Goal: Information Seeking & Learning: Check status

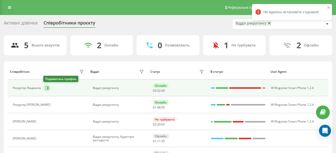
click at [49, 87] on icon at bounding box center [47, 88] width 4 height 4
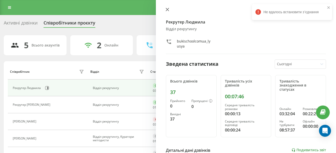
click at [166, 10] on icon at bounding box center [168, 10] width 4 height 4
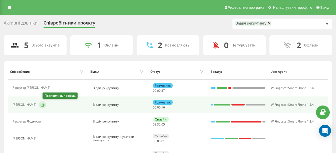
click at [43, 104] on button at bounding box center [43, 105] width 8 height 8
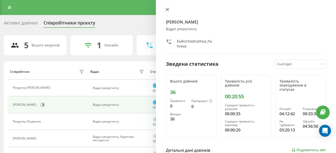
click at [169, 9] on icon at bounding box center [168, 10] width 4 height 4
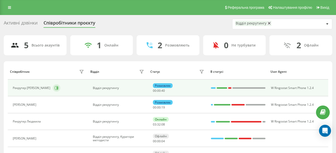
click at [53, 84] on button at bounding box center [57, 88] width 8 height 8
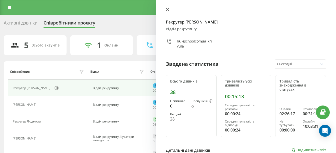
click at [170, 8] on button at bounding box center [167, 10] width 7 height 5
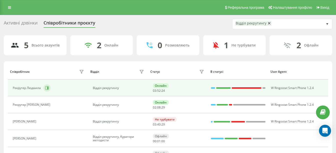
click at [49, 90] on button at bounding box center [47, 88] width 8 height 8
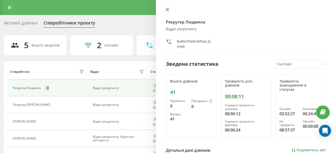
click at [167, 9] on icon at bounding box center [168, 10] width 4 height 4
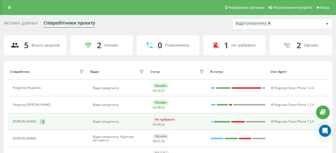
click at [44, 121] on icon at bounding box center [43, 121] width 1 height 3
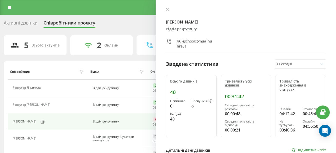
click at [162, 9] on div "Рекрутер [PERSON_NAME] Відділ рекрутингу bukischoolcomua_huhreva Зведена статис…" at bounding box center [246, 76] width 180 height 153
click at [168, 11] on icon at bounding box center [167, 9] width 3 height 3
